Goal: Contribute content

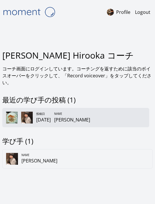
click at [109, 127] on div "投稿[DATE] Name [PERSON_NAME]" at bounding box center [75, 117] width 147 height 19
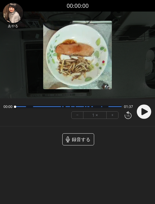
click at [87, 137] on span "録音する" at bounding box center [81, 139] width 18 height 7
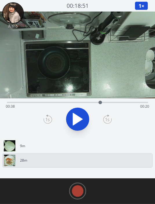
drag, startPoint x: 6, startPoint y: 101, endPoint x: 100, endPoint y: 103, distance: 94.2
click at [100, 103] on div at bounding box center [99, 102] width 3 height 3
drag, startPoint x: 100, startPoint y: 102, endPoint x: 106, endPoint y: 103, distance: 5.8
click at [106, 103] on div at bounding box center [105, 102] width 3 height 3
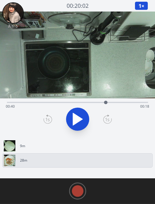
click at [105, 102] on div at bounding box center [105, 102] width 3 height 3
click at [103, 102] on div at bounding box center [104, 102] width 3 height 3
drag, startPoint x: 103, startPoint y: 102, endPoint x: 100, endPoint y: 102, distance: 2.9
click at [100, 102] on div at bounding box center [100, 102] width 3 height 3
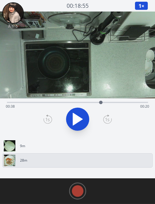
click at [101, 102] on div at bounding box center [100, 102] width 3 height 3
click at [102, 101] on div at bounding box center [102, 102] width 3 height 3
click at [78, 192] on rect at bounding box center [77, 191] width 9 height 9
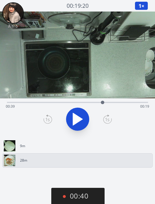
click at [103, 103] on div at bounding box center [102, 102] width 3 height 3
drag, startPoint x: 103, startPoint y: 103, endPoint x: 108, endPoint y: 103, distance: 4.3
click at [108, 103] on div at bounding box center [107, 102] width 3 height 3
click at [83, 199] on button "01:02" at bounding box center [77, 196] width 53 height 17
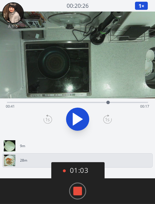
click at [77, 191] on rect at bounding box center [77, 191] width 9 height 9
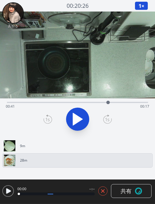
click at [103, 190] on icon at bounding box center [102, 191] width 3 height 3
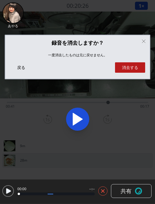
click at [104, 192] on icon at bounding box center [103, 191] width 6 height 6
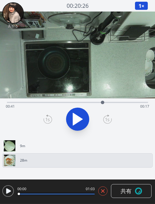
click at [134, 65] on video at bounding box center [77, 55] width 155 height 87
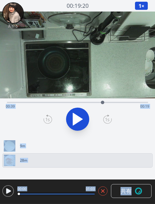
drag, startPoint x: 131, startPoint y: 185, endPoint x: 0, endPoint y: 0, distance: 226.6
click at [148, 182] on html "録音を消去しますか？ 一度消去したものは元に戻せません。 戻る 消去する あやる 00:19:20 1 × 0.25× 0.5× 1× 1.5× 2× Tim…" at bounding box center [77, 102] width 155 height 204
click at [153, 181] on div "01:03 00:00 01:03 共有 保存中にエラーが発生しました。もう一度トライしてください。 ********* 共有中... アプリを開く" at bounding box center [77, 192] width 155 height 25
click at [154, 181] on div "01:03 00:00 01:03 共有 保存中にエラーが発生しました。もう一度トライしてください。 ********* 共有中... アプリを開く" at bounding box center [77, 192] width 155 height 25
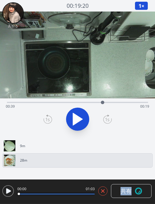
click at [154, 181] on div "01:03 00:00 01:03 共有 保存中にエラーが発生しました。もう一度トライしてください。 ********* 共有中... アプリを開く" at bounding box center [77, 192] width 155 height 25
click at [154, 180] on div "01:03 00:00 01:03 共有 保存中にエラーが発生しました。もう一度トライしてください。 ********* 共有中... アプリを開く" at bounding box center [77, 192] width 155 height 25
click at [101, 192] on icon at bounding box center [103, 191] width 6 height 6
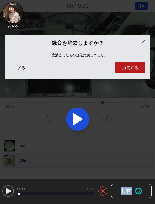
click at [101, 192] on icon at bounding box center [102, 191] width 3 height 3
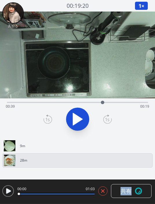
click at [101, 190] on icon at bounding box center [102, 191] width 3 height 3
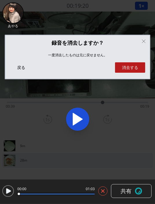
click at [125, 66] on button "消去する" at bounding box center [130, 67] width 30 height 10
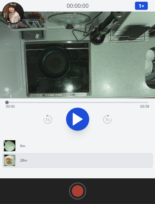
click at [73, 118] on icon at bounding box center [78, 119] width 10 height 12
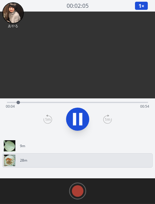
drag, startPoint x: 57, startPoint y: 104, endPoint x: 98, endPoint y: 104, distance: 41.3
click at [97, 104] on div "Time elapsed: 00:04 Time remaining: 00:54" at bounding box center [77, 106] width 143 height 9
click at [99, 103] on div at bounding box center [97, 102] width 9 height 9
click at [101, 103] on div at bounding box center [102, 102] width 9 height 9
click at [101, 103] on div at bounding box center [100, 102] width 3 height 3
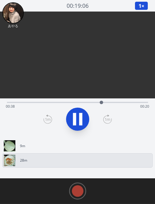
click at [101, 103] on div at bounding box center [100, 102] width 3 height 3
click at [101, 103] on div at bounding box center [102, 102] width 3 height 3
click at [77, 116] on icon at bounding box center [77, 119] width 16 height 16
click at [80, 185] on icon at bounding box center [77, 191] width 17 height 17
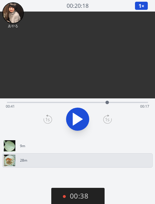
click at [108, 103] on div at bounding box center [106, 102] width 3 height 3
click at [110, 102] on div at bounding box center [109, 102] width 3 height 3
click at [110, 102] on div at bounding box center [110, 102] width 3 height 3
click at [111, 102] on div at bounding box center [110, 102] width 3 height 3
click at [112, 101] on div at bounding box center [112, 102] width 9 height 9
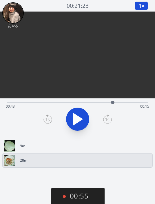
click at [112, 101] on div at bounding box center [112, 102] width 3 height 3
click at [114, 101] on div at bounding box center [114, 102] width 3 height 3
click at [80, 201] on button "01:01" at bounding box center [77, 196] width 53 height 17
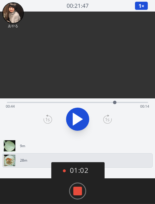
click at [77, 189] on rect at bounding box center [77, 191] width 9 height 9
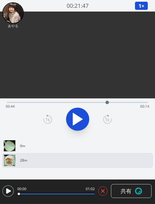
click at [101, 189] on icon at bounding box center [103, 191] width 6 height 6
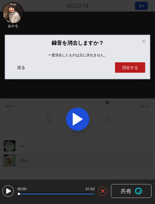
click at [132, 67] on button "消去する" at bounding box center [130, 67] width 30 height 10
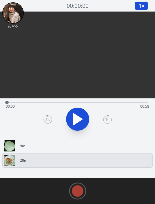
click at [77, 118] on icon at bounding box center [78, 119] width 10 height 12
drag, startPoint x: 10, startPoint y: 103, endPoint x: 102, endPoint y: 101, distance: 91.9
click at [102, 101] on div at bounding box center [101, 102] width 3 height 3
click at [102, 101] on div at bounding box center [104, 102] width 9 height 9
click at [78, 120] on icon at bounding box center [77, 119] width 16 height 16
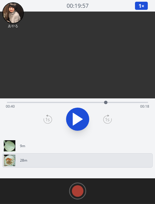
click at [106, 103] on div at bounding box center [105, 102] width 3 height 3
click at [103, 103] on div at bounding box center [103, 102] width 3 height 3
click at [78, 190] on rect at bounding box center [77, 191] width 9 height 9
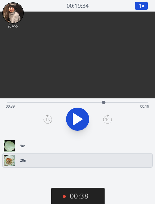
click at [104, 104] on div at bounding box center [103, 102] width 3 height 3
drag, startPoint x: 105, startPoint y: 103, endPoint x: 108, endPoint y: 103, distance: 3.3
click at [108, 103] on div at bounding box center [107, 102] width 3 height 3
click at [85, 191] on button "03:10" at bounding box center [77, 196] width 53 height 17
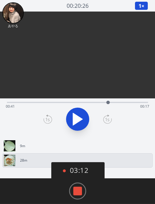
click at [79, 189] on rect at bounding box center [77, 191] width 9 height 9
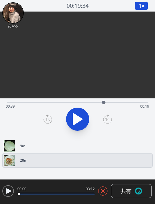
click at [119, 191] on button "共有" at bounding box center [131, 191] width 40 height 14
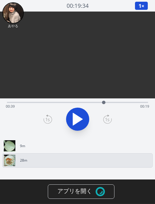
type input "**********"
